Goal: Find specific page/section: Find specific page/section

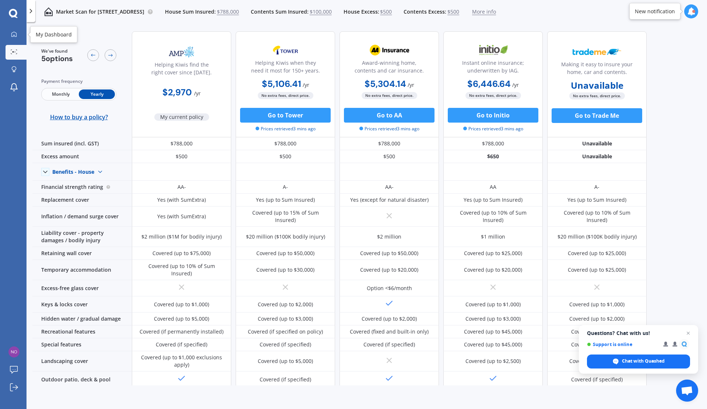
click at [17, 35] on div at bounding box center [13, 34] width 11 height 7
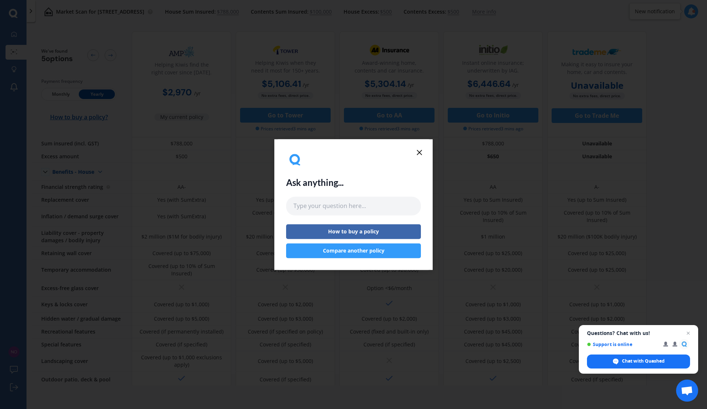
click at [420, 152] on line at bounding box center [419, 152] width 4 height 4
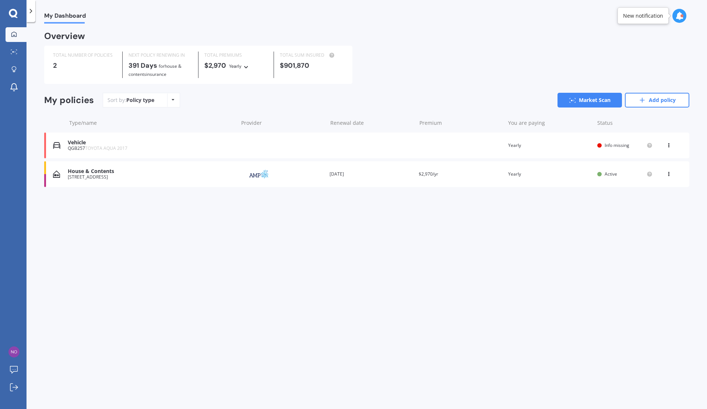
click at [578, 146] on div "You are paying Yearly" at bounding box center [549, 145] width 83 height 7
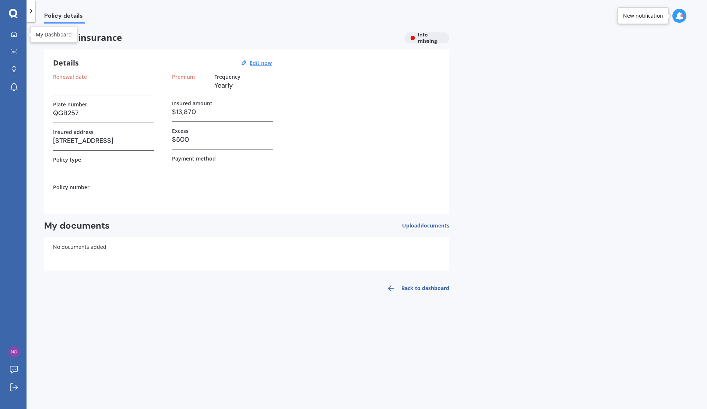
click at [15, 34] on icon at bounding box center [14, 34] width 6 height 6
